Goal: Transaction & Acquisition: Purchase product/service

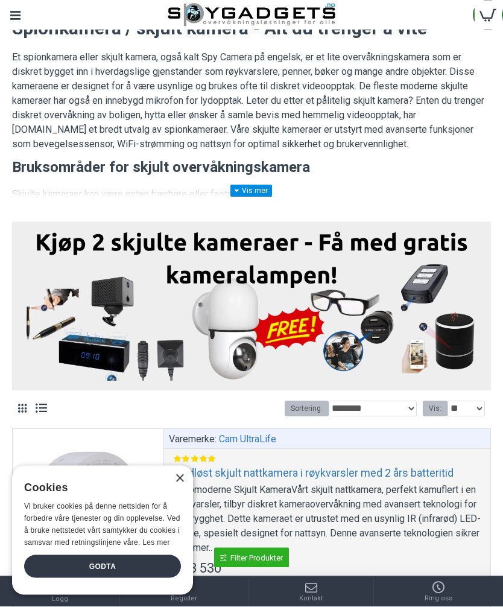
scroll to position [147, 0]
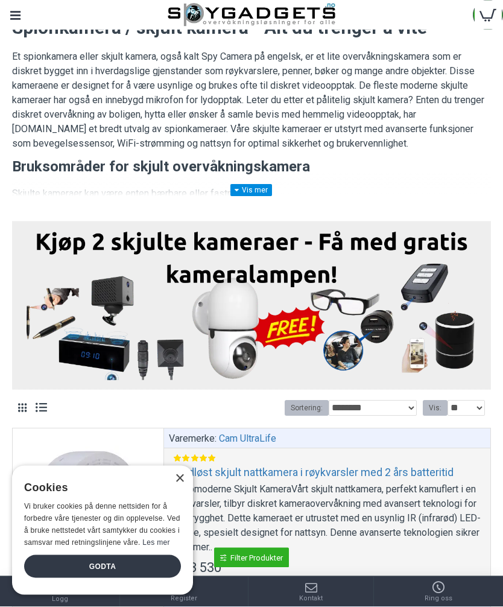
click at [119, 578] on div "Godta" at bounding box center [102, 566] width 157 height 23
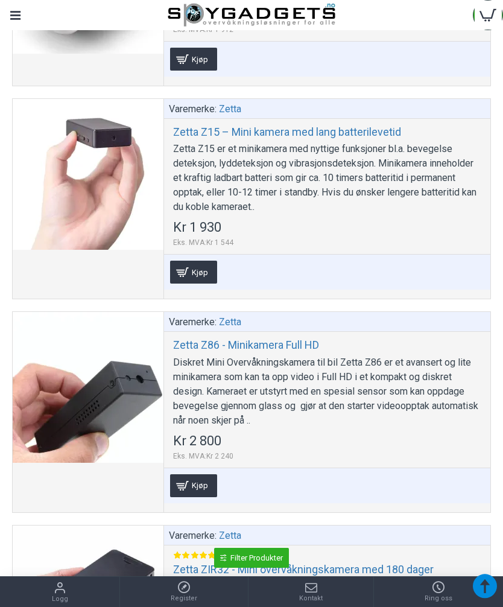
scroll to position [6514, 0]
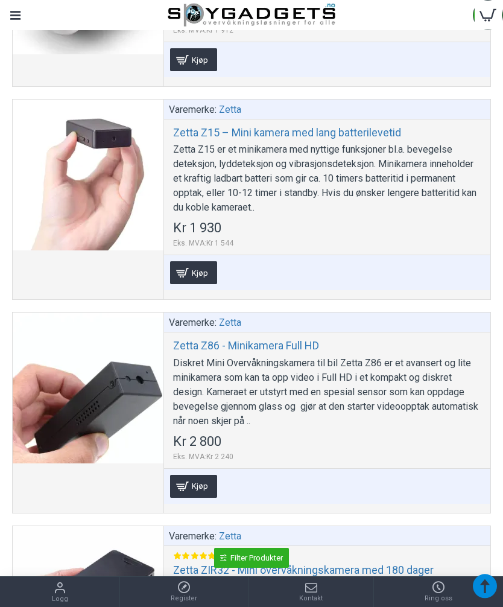
click at [309, 179] on div "Zetta Z15 er et minikamera med nyttige funksjoner bl.a. bevegelse deteksjon, ly…" at bounding box center [327, 178] width 308 height 72
click at [95, 165] on div at bounding box center [88, 175] width 151 height 151
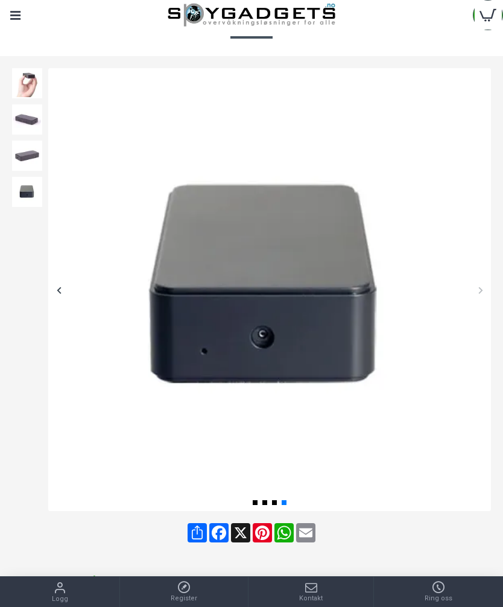
scroll to position [113, 0]
click at [69, 290] on img at bounding box center [269, 290] width 443 height 443
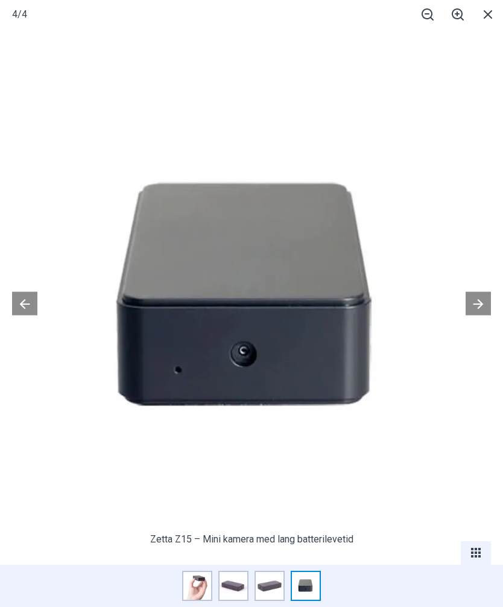
click at [486, 315] on button at bounding box center [478, 304] width 25 height 24
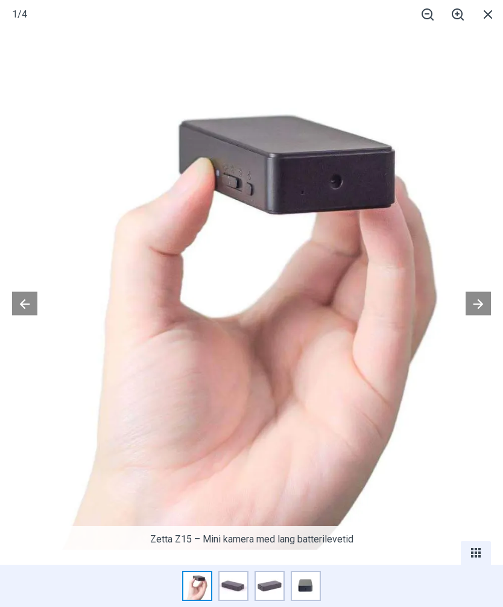
click at [489, 315] on button at bounding box center [478, 304] width 25 height 24
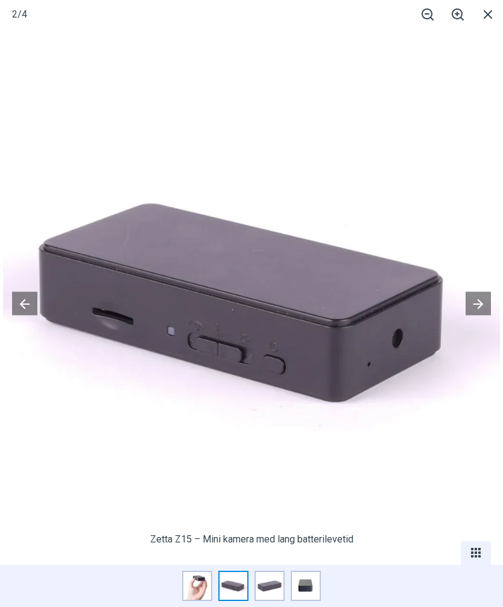
click at [486, 315] on button at bounding box center [478, 304] width 25 height 24
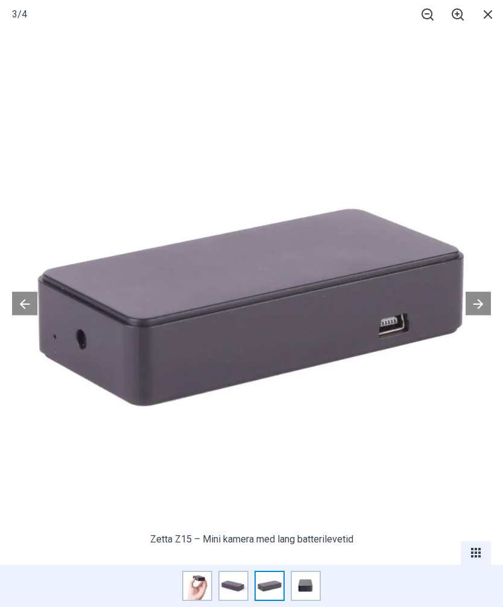
click at [489, 315] on button at bounding box center [478, 304] width 25 height 24
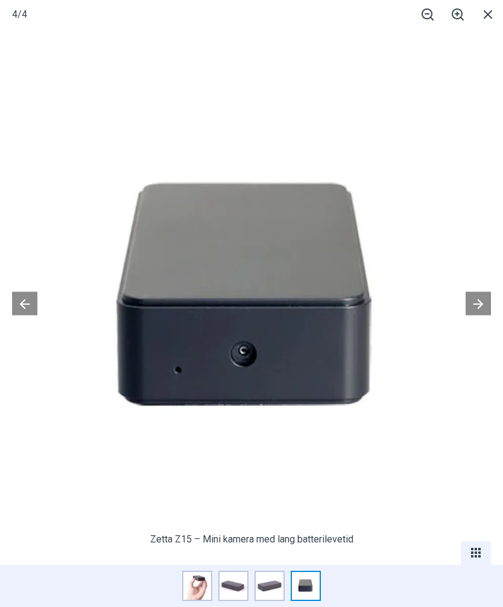
click at [496, 16] on span at bounding box center [488, 14] width 30 height 28
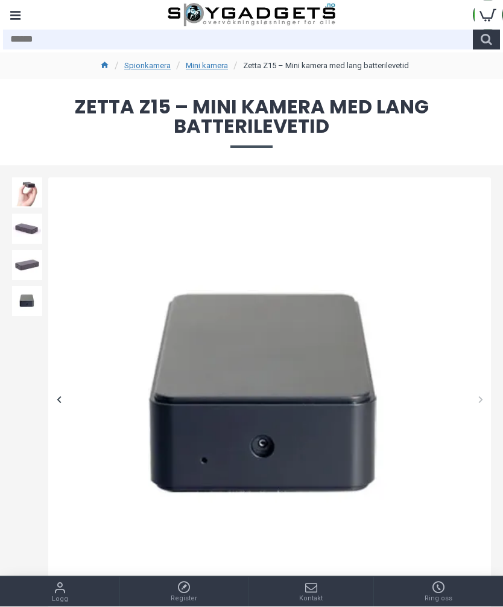
scroll to position [0, 0]
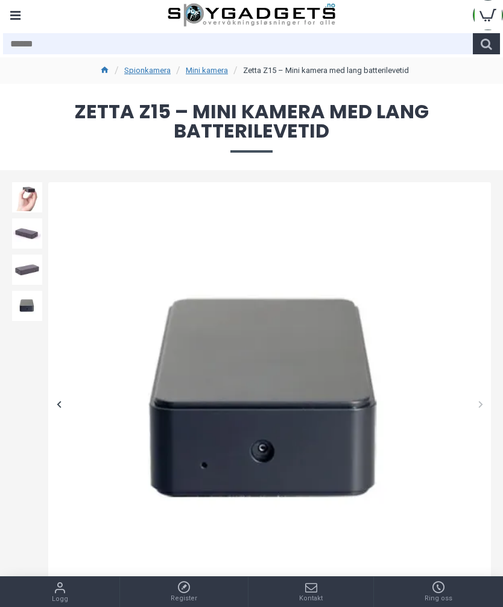
click at [367, 68] on li "Zetta Z15 – Mini kamera med lang batterilevetid" at bounding box center [319, 70] width 179 height 14
click at [281, 130] on span "Zetta Z15 – Mini kamera med lang batterilevetid" at bounding box center [251, 127] width 479 height 50
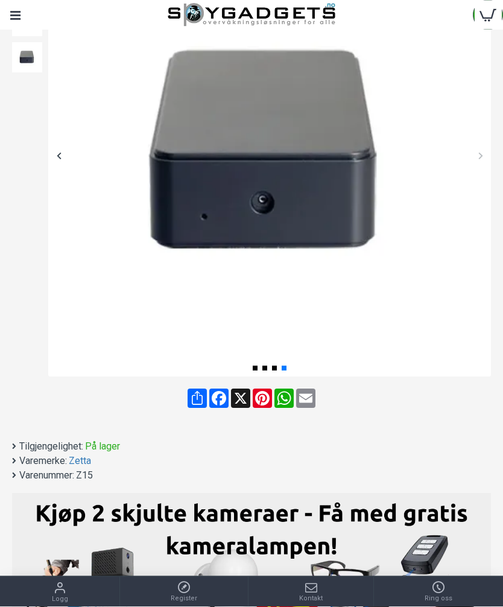
scroll to position [249, 0]
